Goal: Task Accomplishment & Management: Use online tool/utility

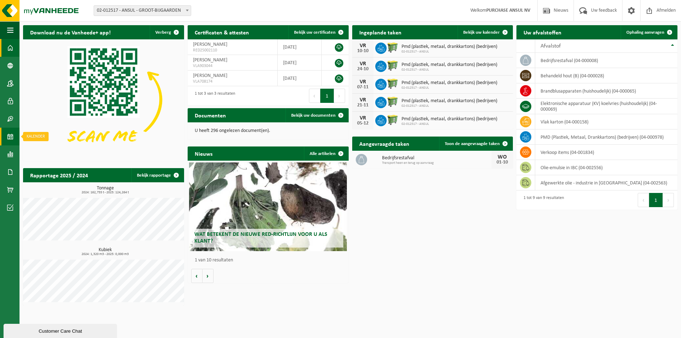
click at [9, 136] on span at bounding box center [10, 137] width 6 height 18
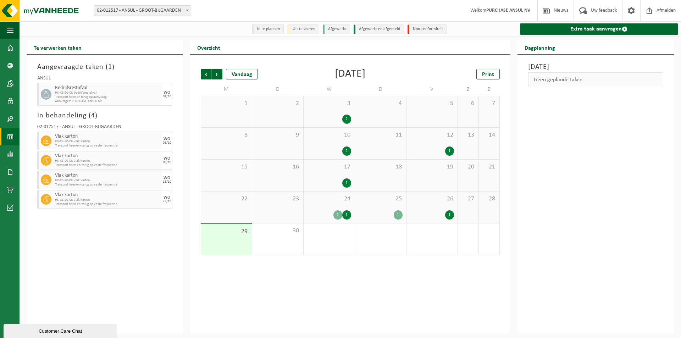
click at [345, 216] on div "1" at bounding box center [346, 214] width 9 height 9
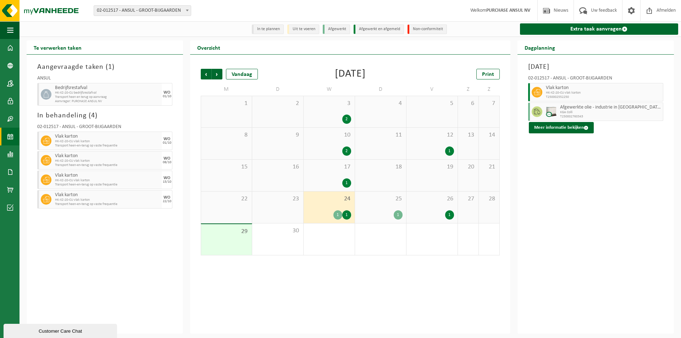
click at [396, 212] on div "1" at bounding box center [397, 214] width 9 height 9
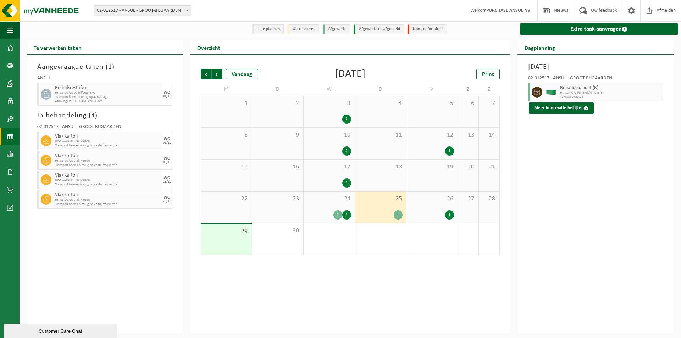
click at [399, 215] on div "1" at bounding box center [397, 214] width 9 height 9
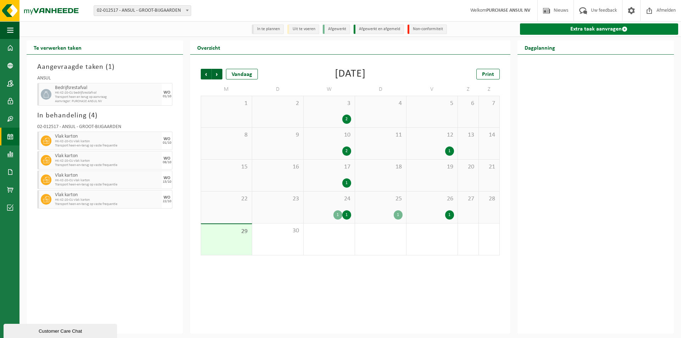
click at [561, 30] on link "Extra taak aanvragen" at bounding box center [599, 28] width 158 height 11
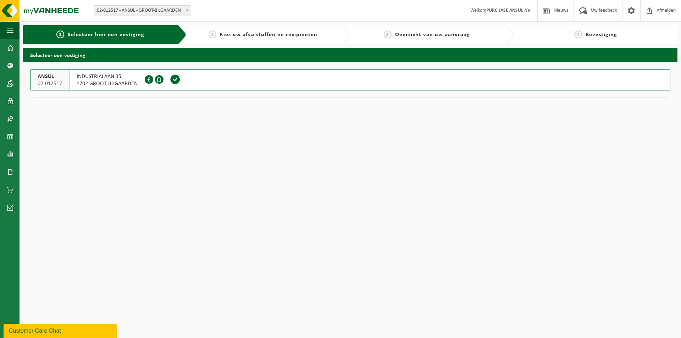
click at [119, 81] on span "1702 GROOT-BIJGAARDEN" at bounding box center [107, 83] width 61 height 7
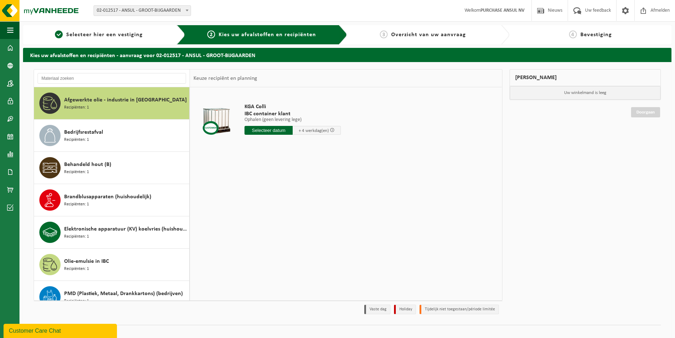
click at [443, 139] on td "KGA Colli IBC container klant Ophalen (geen levering lege) Ophalen (geen leveri…" at bounding box center [368, 121] width 259 height 60
click at [663, 9] on span "Afmelden" at bounding box center [660, 10] width 23 height 21
